Goal: Book appointment/travel/reservation

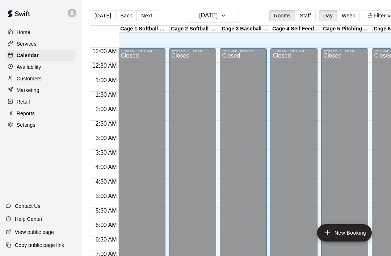
scroll to position [287, 0]
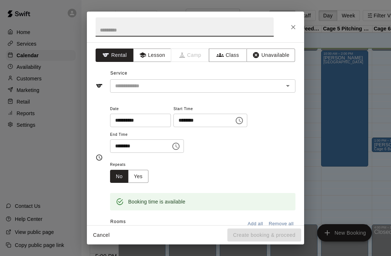
click at [293, 26] on icon "Close" at bounding box center [292, 27] width 7 height 7
click at [170, 26] on input "text" at bounding box center [184, 26] width 178 height 19
click at [276, 87] on div at bounding box center [282, 86] width 19 height 10
type input "*****"
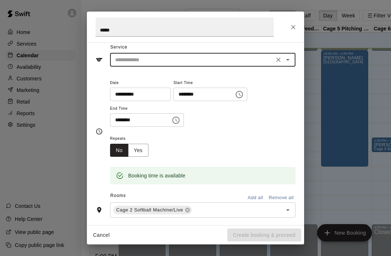
scroll to position [26, 0]
click at [192, 60] on input "text" at bounding box center [191, 59] width 159 height 9
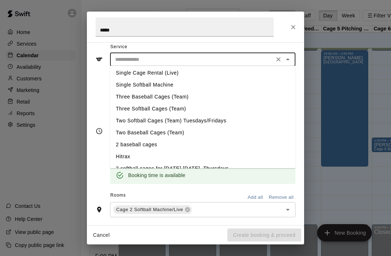
scroll to position [50, 0]
click at [165, 74] on li "Single Cage Rental (Live)" at bounding box center [202, 73] width 185 height 12
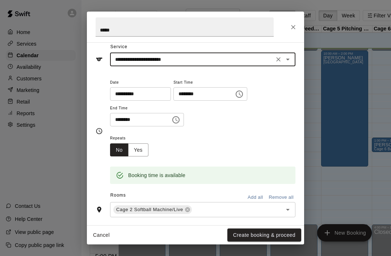
type input "**********"
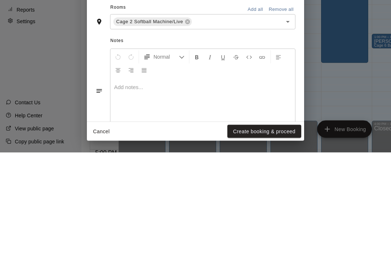
scroll to position [35, 0]
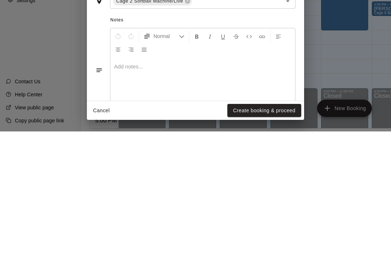
click at [270, 228] on button "Create booking & proceed" at bounding box center [264, 234] width 74 height 13
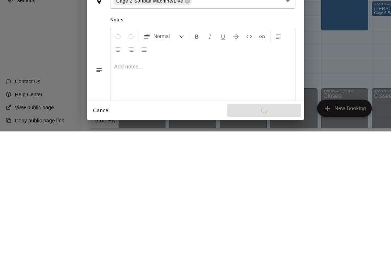
scroll to position [12, 0]
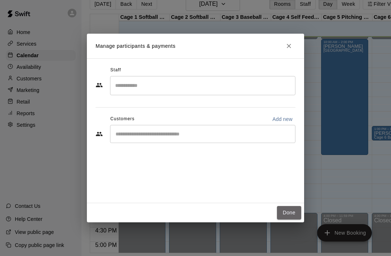
click at [289, 219] on button "Done" at bounding box center [289, 212] width 24 height 13
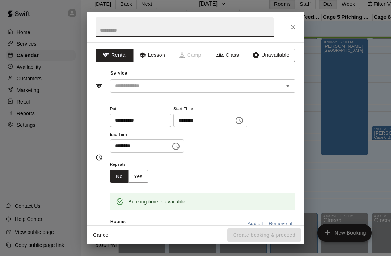
click at [103, 33] on input "text" at bounding box center [184, 26] width 178 height 19
click at [285, 85] on icon "Open" at bounding box center [287, 85] width 9 height 9
type input "******"
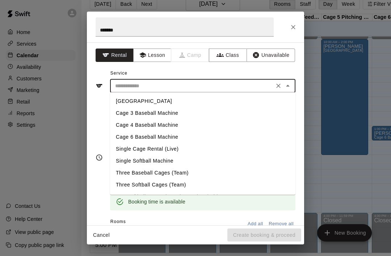
click at [120, 102] on li "[GEOGRAPHIC_DATA]" at bounding box center [202, 101] width 185 height 12
type input "**********"
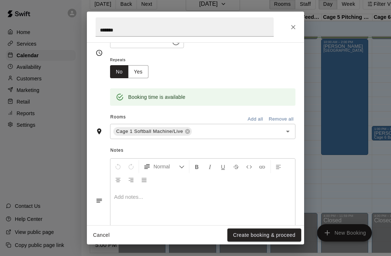
scroll to position [106, 0]
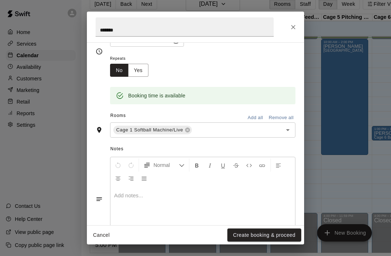
click at [260, 113] on button "Add all" at bounding box center [254, 117] width 23 height 11
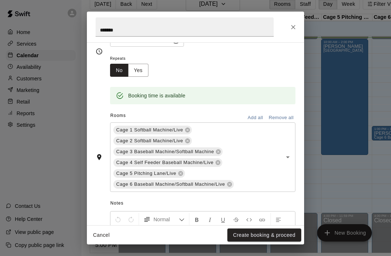
click at [270, 242] on button "Create booking & proceed" at bounding box center [264, 234] width 74 height 13
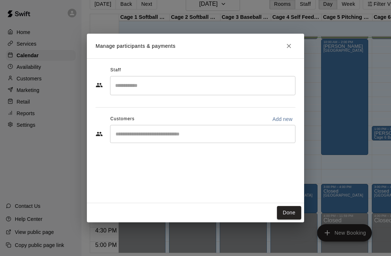
click at [299, 219] on button "Done" at bounding box center [289, 212] width 24 height 13
